Goal: Transaction & Acquisition: Purchase product/service

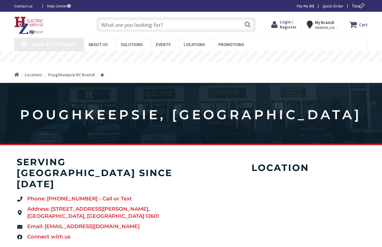
drag, startPoint x: 0, startPoint y: 0, endPoint x: 292, endPoint y: 26, distance: 293.6
click at [292, 26] on span "Login / Register" at bounding box center [288, 24] width 17 height 11
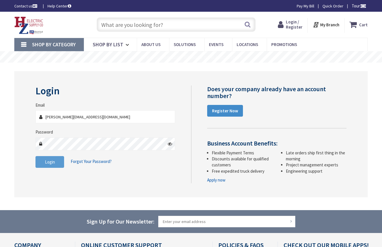
click at [56, 161] on button "Login" at bounding box center [50, 162] width 29 height 12
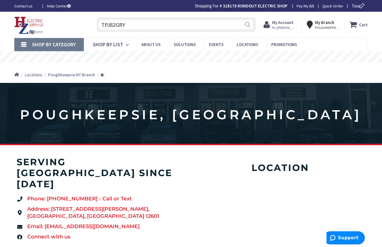
type input "TPJ82GRY"
click at [248, 25] on button "Search" at bounding box center [247, 24] width 7 height 13
click at [282, 26] on strong "My Account" at bounding box center [285, 24] width 21 height 5
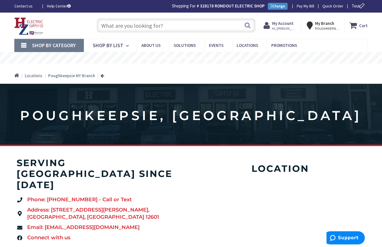
click at [224, 24] on input "text" at bounding box center [176, 25] width 159 height 14
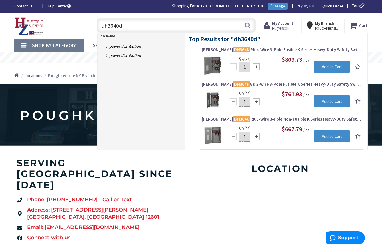
type input "dh3640dk"
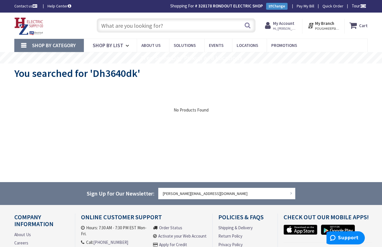
click at [152, 23] on input "text" at bounding box center [176, 25] width 159 height 14
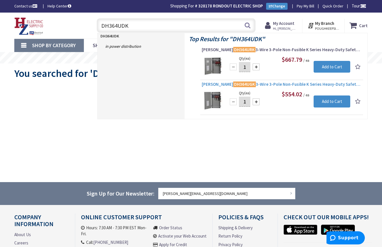
type input "DH364UDK"
click at [264, 85] on span "Eaton DH364UGK 3-Wire 3-Pole Non-Fusible K Series Heavy-Duty Safety Switch 600-…" at bounding box center [282, 85] width 160 height 6
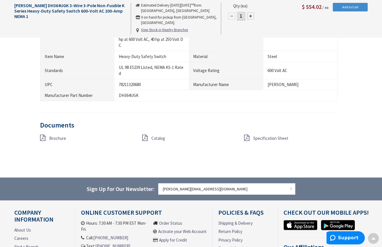
scroll to position [488, 0]
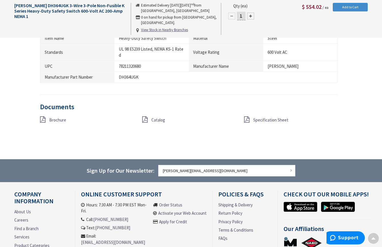
click at [264, 119] on span "Specification Sheet" at bounding box center [271, 119] width 35 height 5
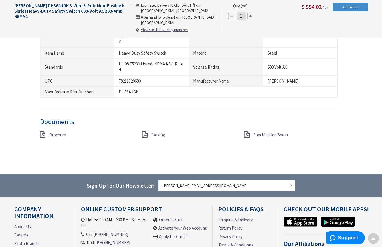
click at [61, 134] on span "Brochure" at bounding box center [57, 134] width 17 height 5
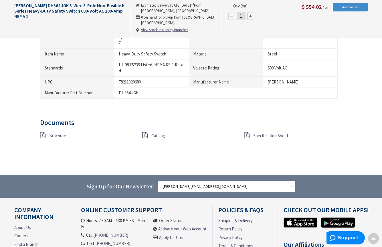
scroll to position [473, 0]
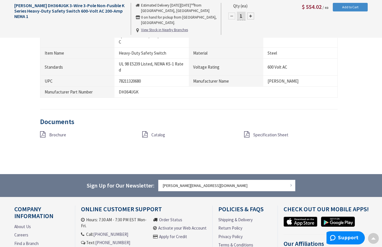
click at [164, 135] on span "Catalog" at bounding box center [159, 134] width 14 height 5
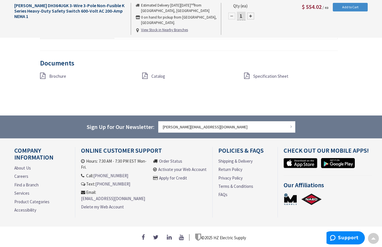
scroll to position [534, 0]
click at [264, 74] on span "Specification Sheet" at bounding box center [271, 76] width 35 height 5
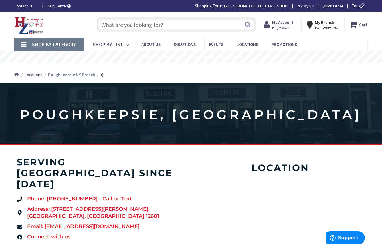
click at [152, 24] on input "text" at bounding box center [176, 24] width 159 height 14
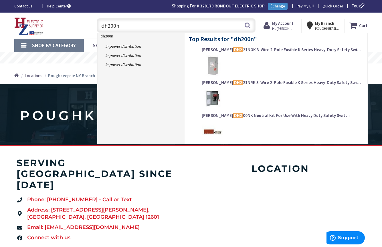
type input "dh200nk"
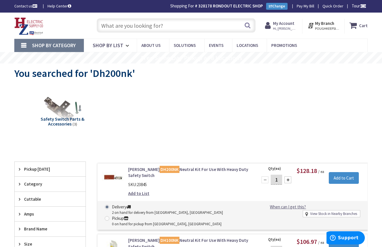
click at [184, 26] on input "text" at bounding box center [176, 25] width 159 height 14
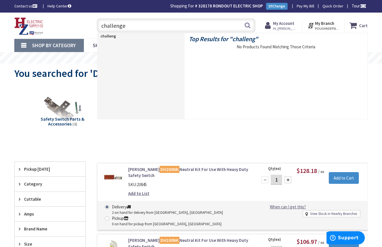
type input "challenger"
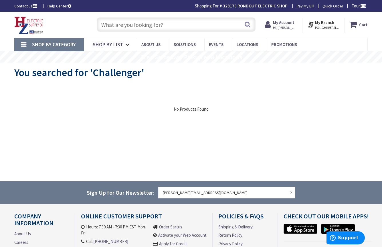
click at [118, 26] on input "text" at bounding box center [176, 24] width 159 height 14
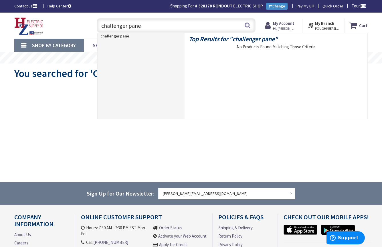
type input "challenger panel"
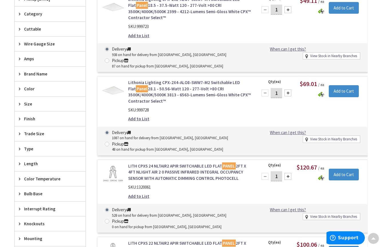
scroll to position [1, 0]
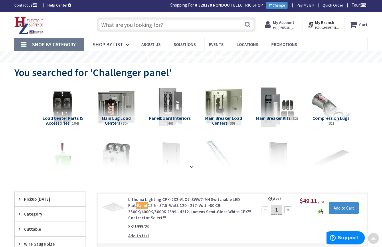
click at [124, 118] on span "Main Lug Load Centers" at bounding box center [116, 120] width 29 height 11
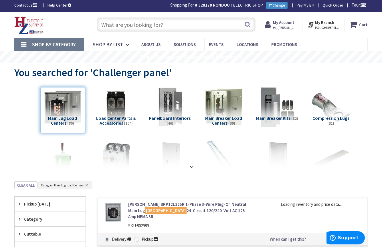
scroll to position [182, 0]
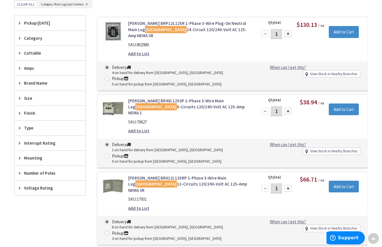
click at [32, 84] on span "Brand Name" at bounding box center [47, 83] width 47 height 6
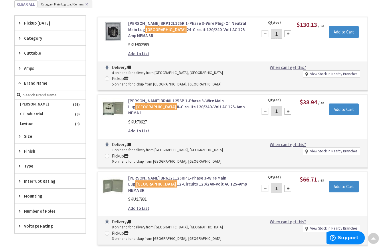
scroll to position [154, 0]
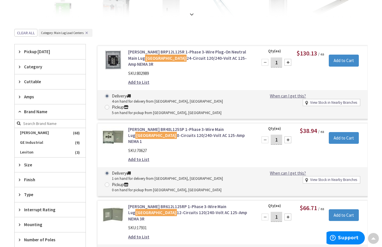
click at [42, 110] on span "Brand Name" at bounding box center [47, 112] width 47 height 6
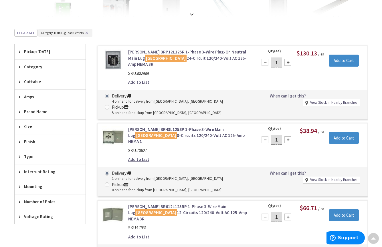
click at [42, 110] on span "Brand Name" at bounding box center [47, 112] width 47 height 6
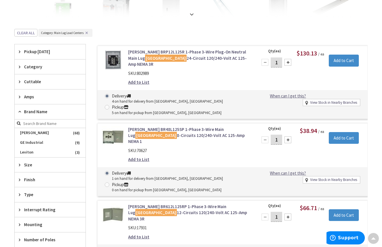
click at [38, 121] on input "search" at bounding box center [50, 124] width 71 height 9
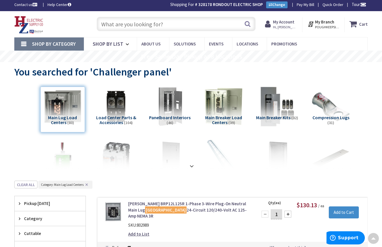
scroll to position [0, 0]
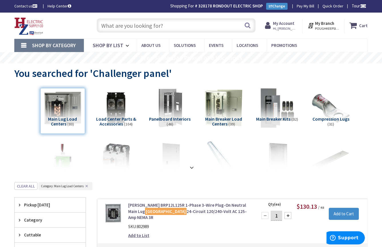
type input "challenger"
click at [176, 24] on input "text" at bounding box center [176, 25] width 159 height 14
click at [142, 24] on input "text" at bounding box center [176, 25] width 159 height 14
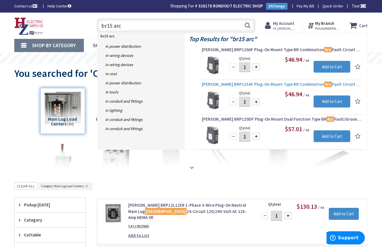
type input "br15 arc"
click at [209, 85] on span "Eaton BRP115AF Plug-On Mount Type BR Combination Arc Fault Circuit Breaker 1-Po…" at bounding box center [282, 85] width 160 height 6
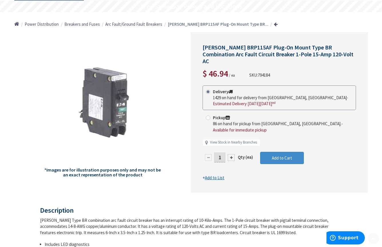
scroll to position [57, 0]
